Goal: Task Accomplishment & Management: Complete application form

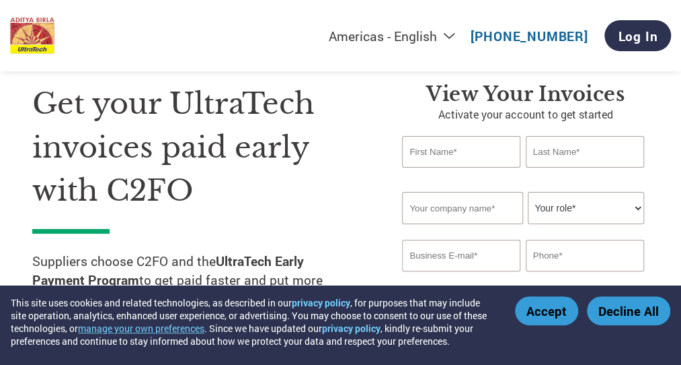
scroll to position [52, 0]
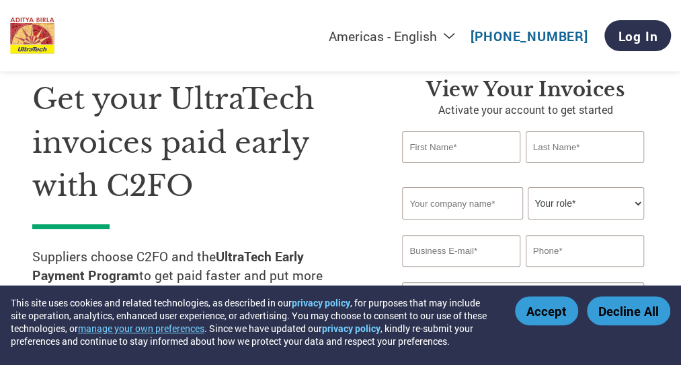
click at [442, 146] on input "text" at bounding box center [461, 147] width 118 height 32
type input "Rohit"
click at [542, 148] on input "text" at bounding box center [585, 147] width 118 height 32
type input "[PERSON_NAME]"
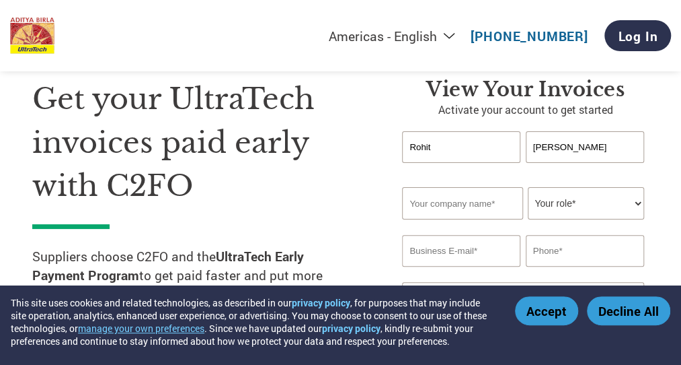
click at [463, 207] on input "text" at bounding box center [462, 203] width 121 height 32
type input "[PERSON_NAME] Enterprises"
click at [588, 209] on select "Your role* CFO Controller Credit Manager Finance Director Treasurer CEO Preside…" at bounding box center [586, 203] width 116 height 32
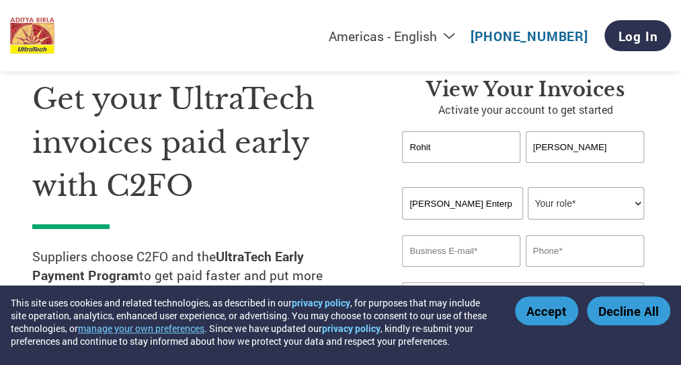
select select "OWNER_FOUNDER"
click at [528, 188] on select "Your role* CFO Controller Credit Manager Finance Director Treasurer CEO Preside…" at bounding box center [586, 203] width 116 height 32
click at [477, 254] on input "email" at bounding box center [461, 251] width 118 height 32
type input "[EMAIL_ADDRESS][DOMAIN_NAME]"
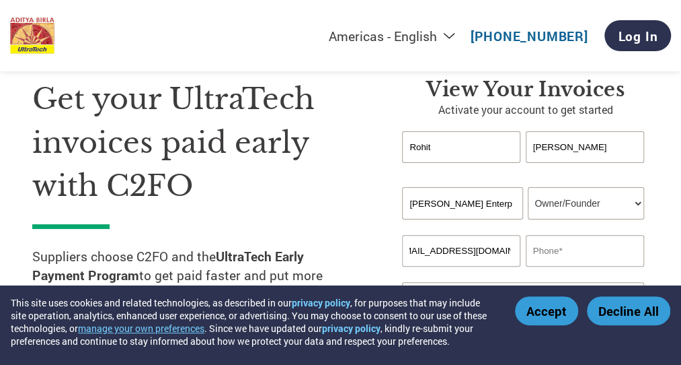
scroll to position [0, 0]
click at [568, 247] on input "text" at bounding box center [585, 251] width 118 height 32
type input "9587662688"
click at [556, 311] on button "Accept" at bounding box center [546, 310] width 63 height 29
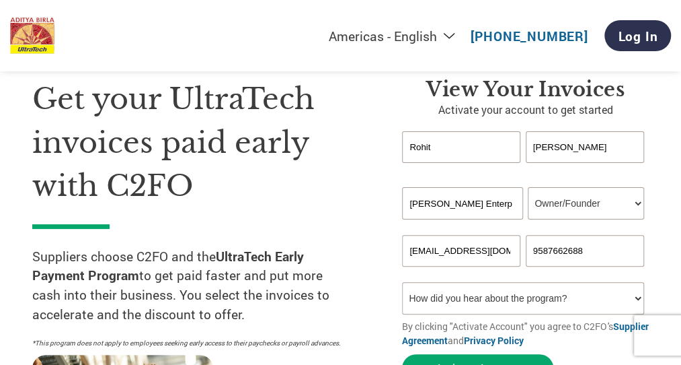
click at [637, 299] on select "How did you hear about the program? Received a letter Email Social Media Online…" at bounding box center [522, 298] width 241 height 32
select select "Email"
click at [402, 284] on select "How did you hear about the program? Received a letter Email Social Media Online…" at bounding box center [522, 298] width 241 height 32
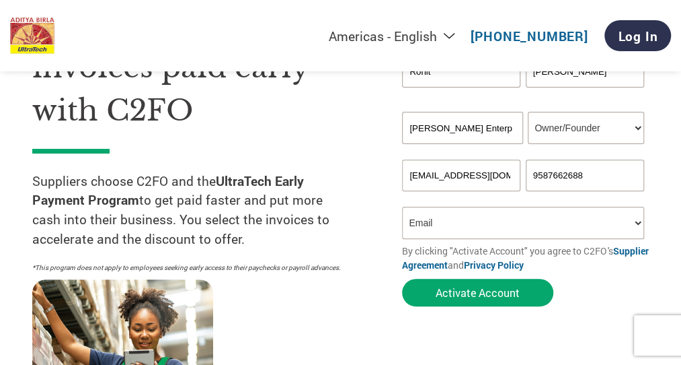
scroll to position [122, 0]
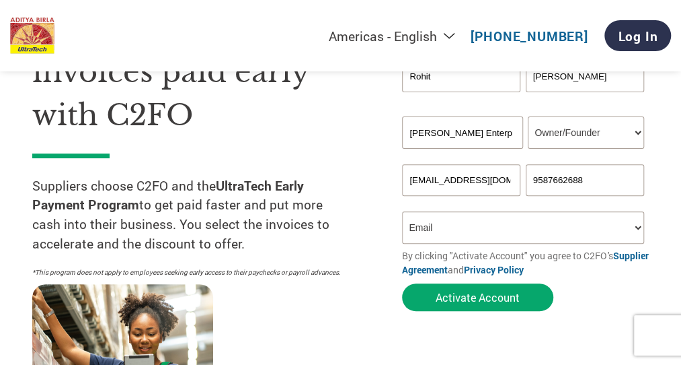
click at [606, 232] on select "How did you hear about the program? Received a letter Email Social Media Online…" at bounding box center [522, 227] width 241 height 32
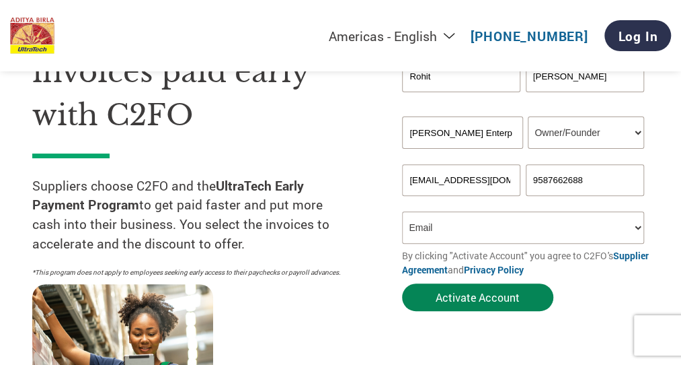
click at [492, 293] on button "Activate Account" at bounding box center [477, 297] width 151 height 28
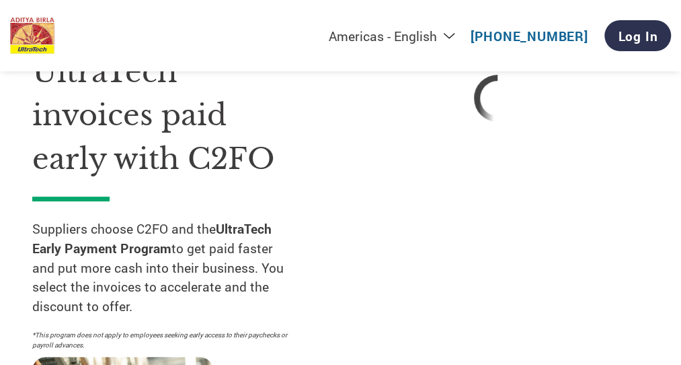
scroll to position [208, 0]
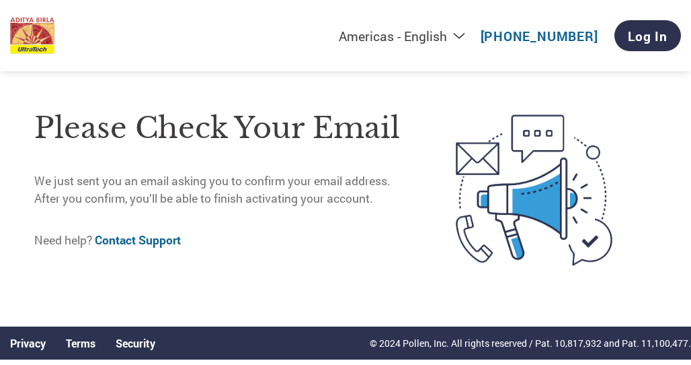
drag, startPoint x: 685, startPoint y: 41, endPoint x: 695, endPoint y: -3, distance: 45.5
click at [681, 0] on html "This site uses cookies and related technologies, as described in our privacy po…" at bounding box center [345, 152] width 691 height 305
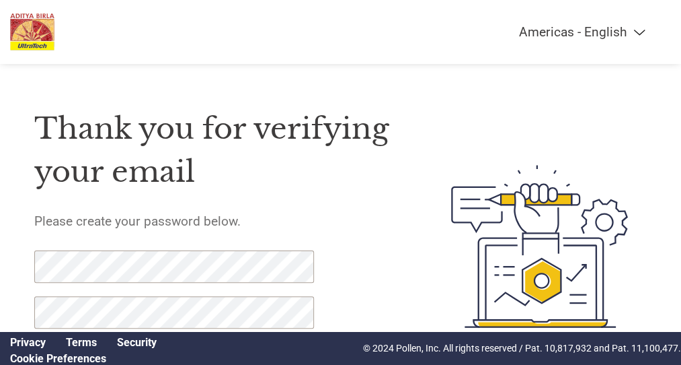
click at [635, 34] on select "Americas - English Américas - Español [GEOGRAPHIC_DATA] - Português [GEOGRAPHIC…" at bounding box center [498, 31] width 312 height 15
click at [379, 204] on div "Thank you for verifying your email Please create your password below. Password …" at bounding box center [218, 245] width 368 height 317
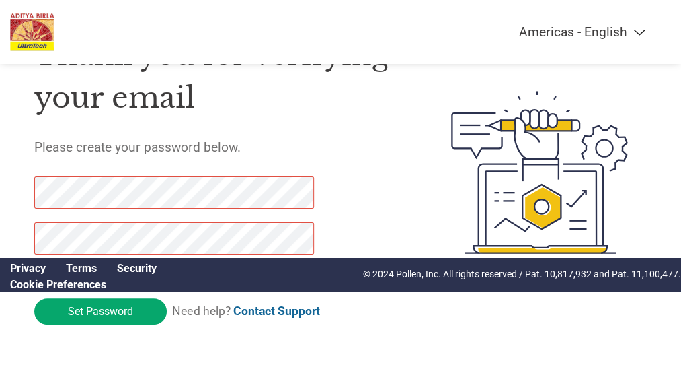
click at [26, 186] on div "Thank you for verifying your email Please create your password below. Password …" at bounding box center [340, 171] width 681 height 317
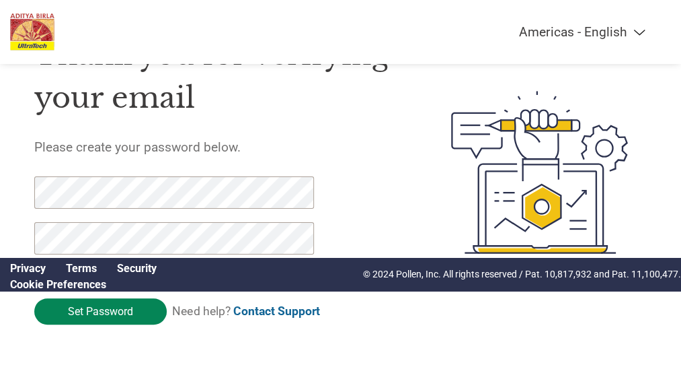
click at [98, 318] on input "Set Password" at bounding box center [100, 311] width 132 height 26
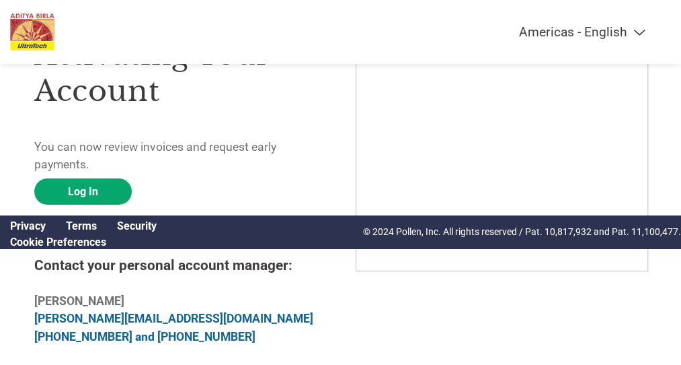
scroll to position [108, 0]
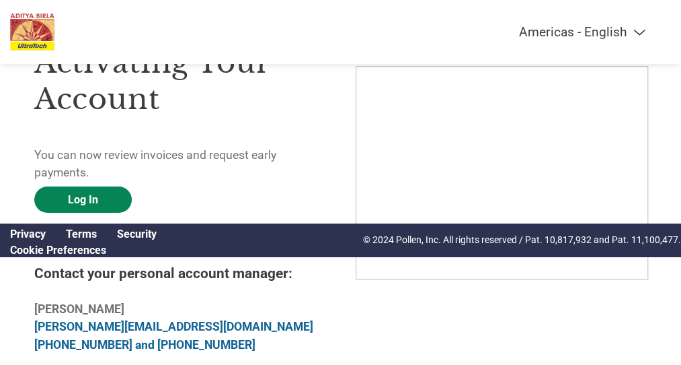
click at [75, 189] on link "Log In" at bounding box center [83, 199] width 98 height 26
